Goal: Find specific page/section: Find specific page/section

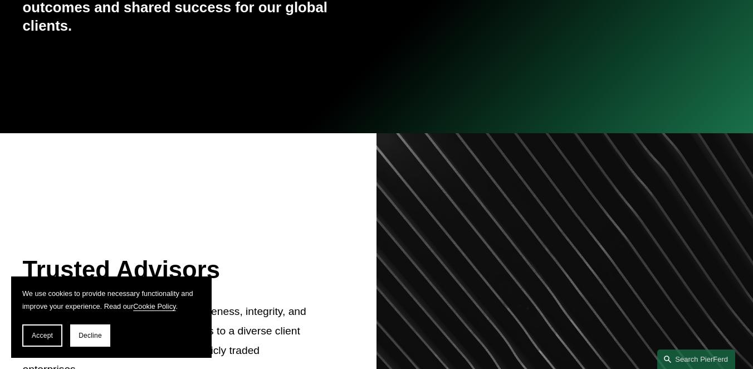
scroll to position [270, 0]
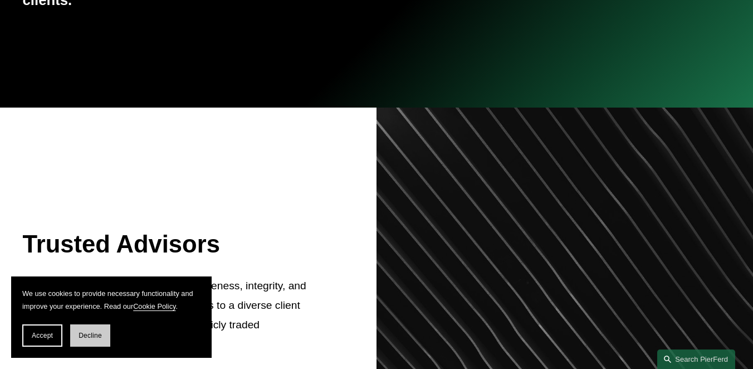
click at [94, 333] on span "Decline" at bounding box center [90, 335] width 23 height 8
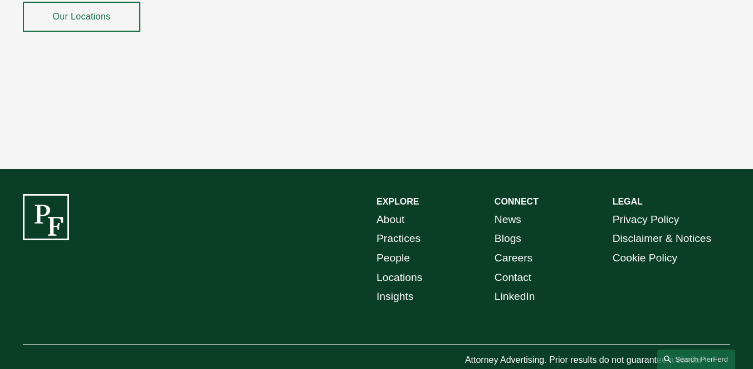
scroll to position [1973, 0]
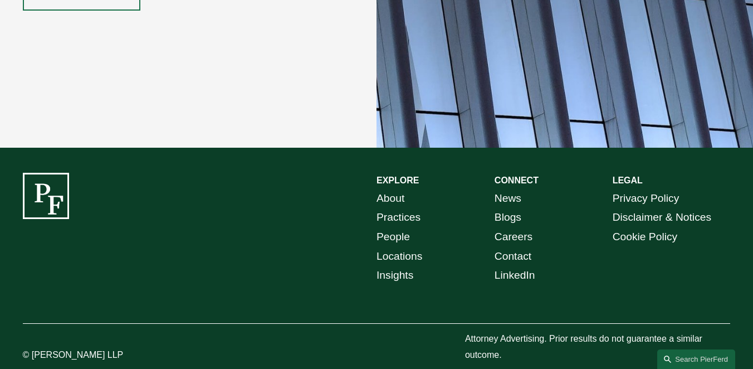
click at [509, 227] on link "Careers" at bounding box center [514, 236] width 38 height 19
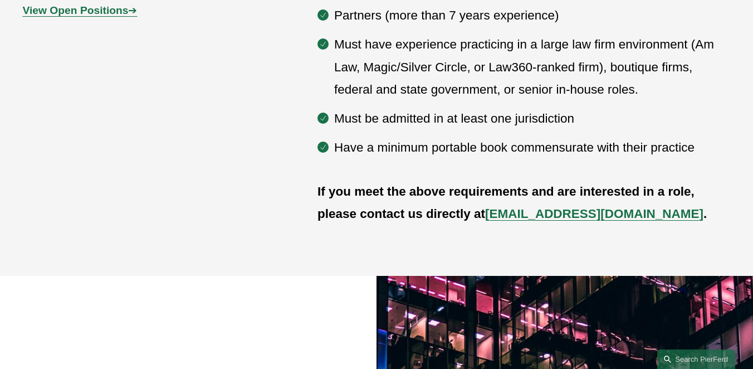
scroll to position [499, 0]
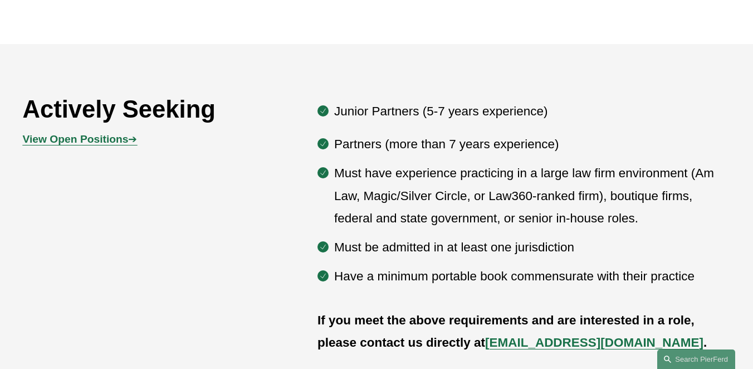
click at [128, 145] on span "View Open Positions ➔" at bounding box center [80, 139] width 115 height 12
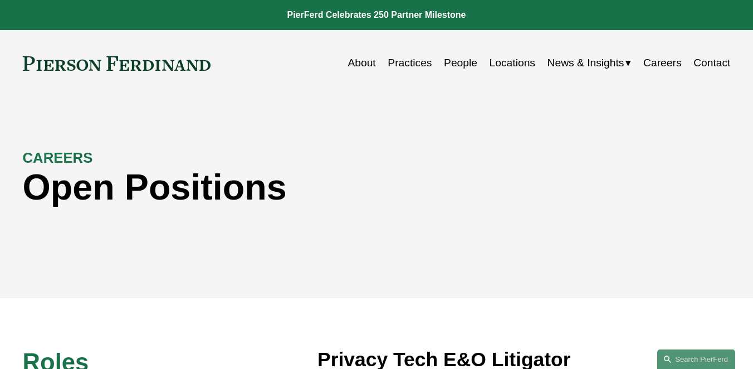
click at [152, 65] on link at bounding box center [117, 63] width 188 height 14
